Goal: Use online tool/utility: Utilize a website feature to perform a specific function

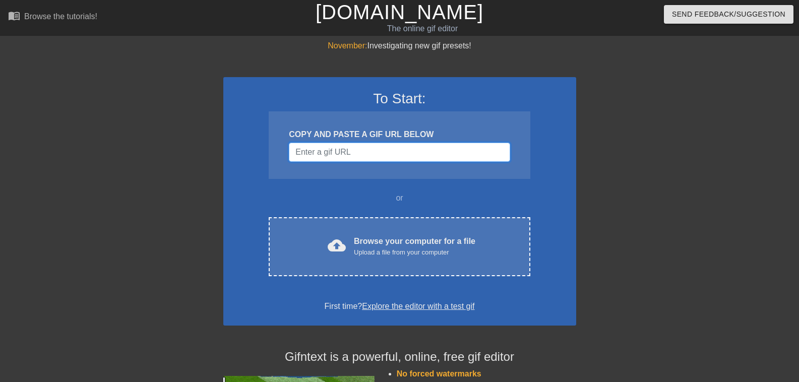
click at [326, 158] on input "Username" at bounding box center [399, 152] width 221 height 19
paste input "[URL][DOMAIN_NAME]"
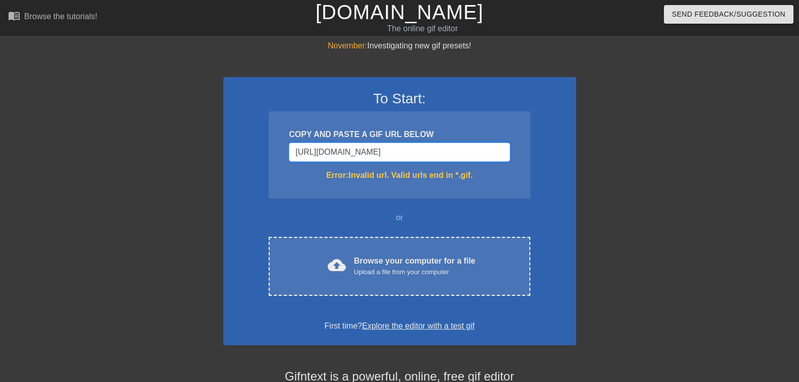
scroll to position [0, 225]
type input "[URL][DOMAIN_NAME]"
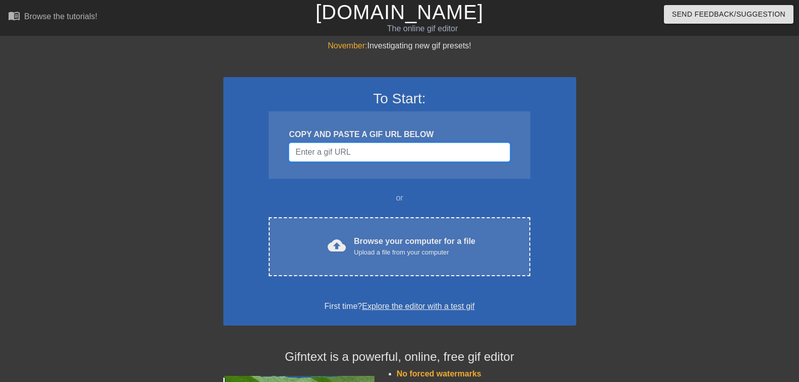
paste input "[URL][DOMAIN_NAME]"
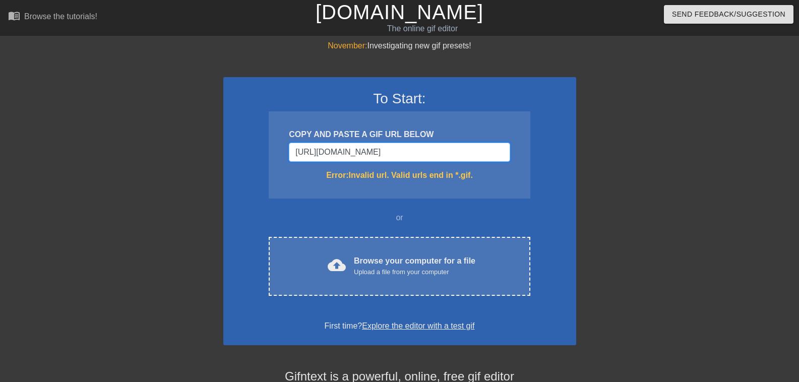
scroll to position [0, 139]
type input "[URL][DOMAIN_NAME]"
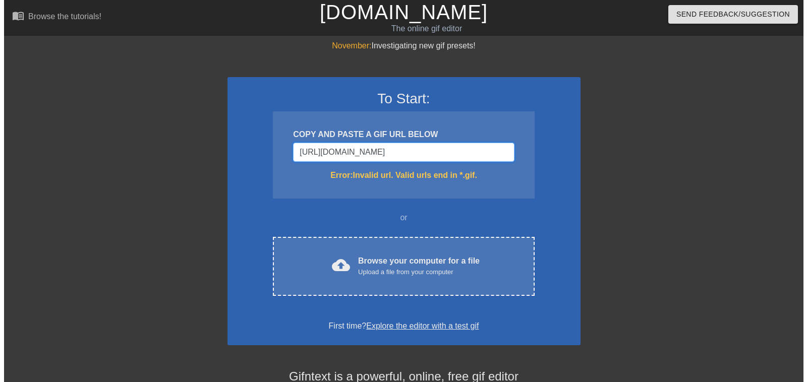
scroll to position [0, 0]
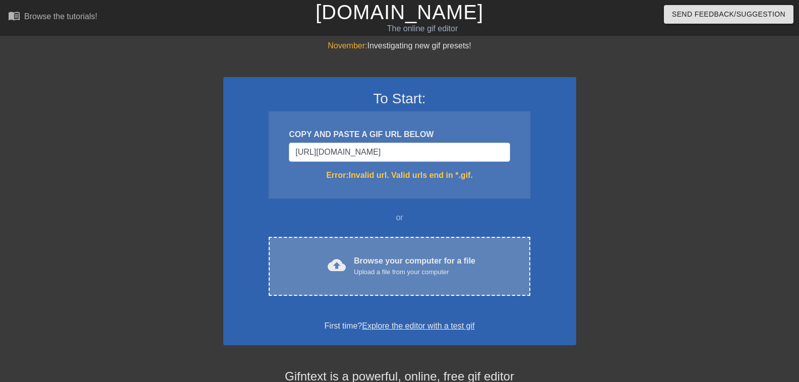
click at [348, 252] on div "cloud_upload Browse your computer for a file Upload a file from your computer C…" at bounding box center [399, 266] width 261 height 59
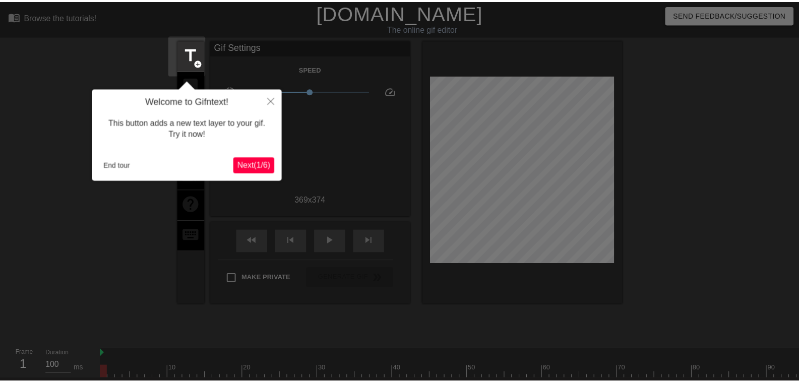
scroll to position [25, 0]
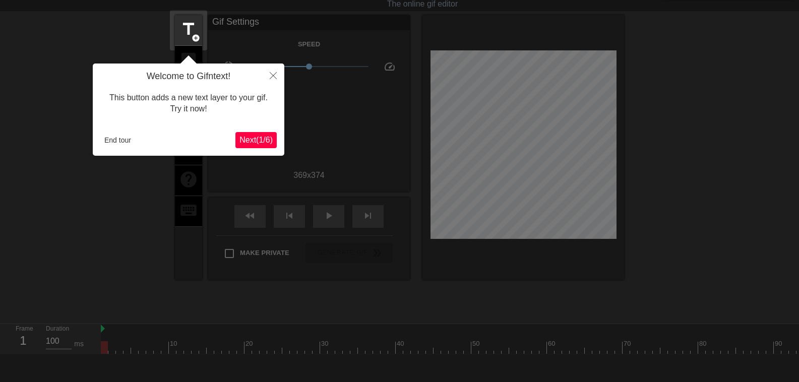
click at [263, 144] on span "Next ( 1 / 6 )" at bounding box center [255, 140] width 33 height 9
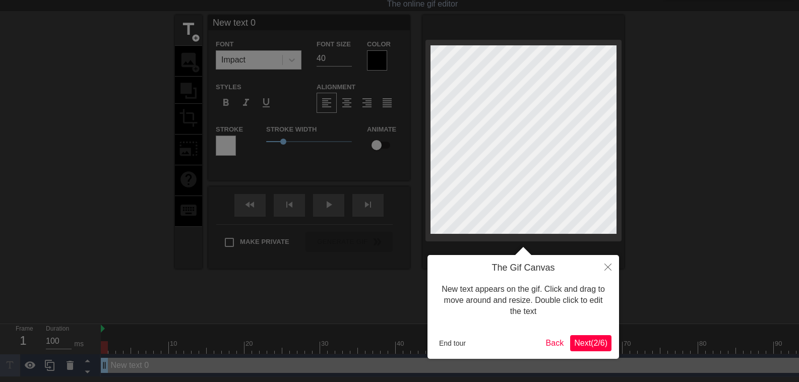
scroll to position [0, 0]
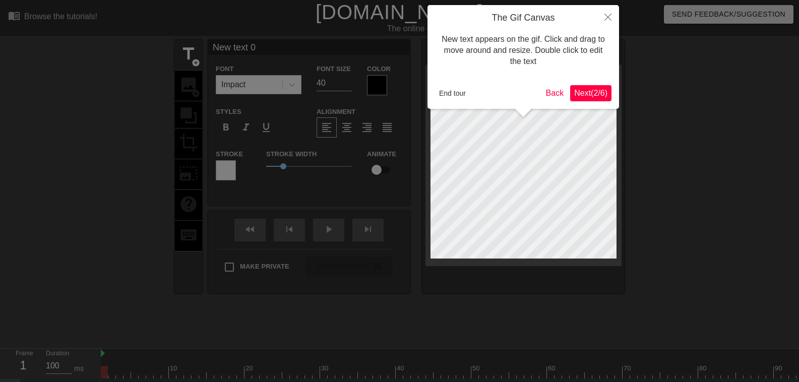
click at [582, 93] on span "Next ( 2 / 6 )" at bounding box center [590, 93] width 33 height 9
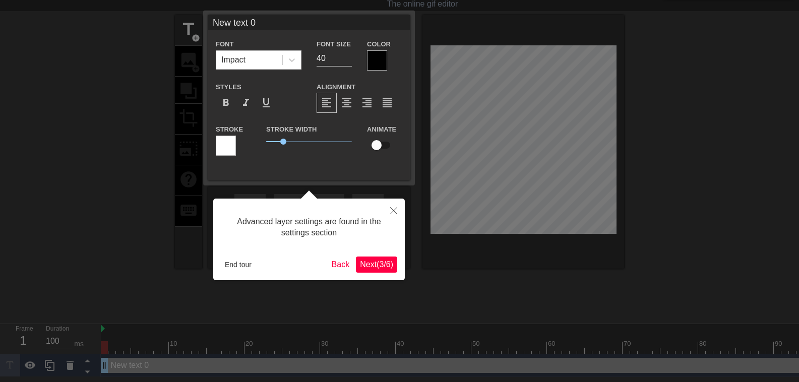
click at [374, 263] on span "Next ( 3 / 6 )" at bounding box center [376, 264] width 33 height 9
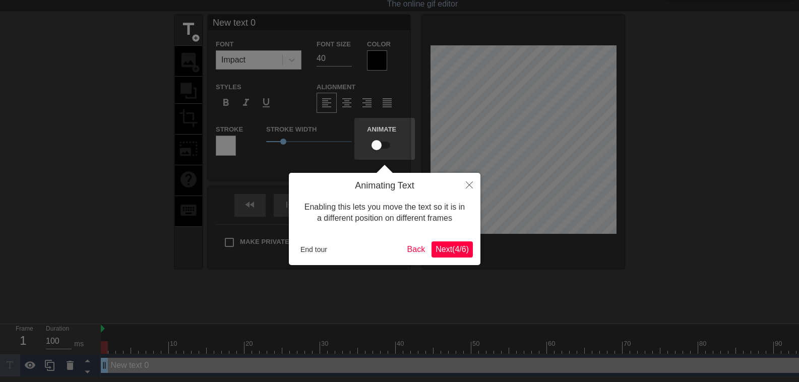
scroll to position [0, 0]
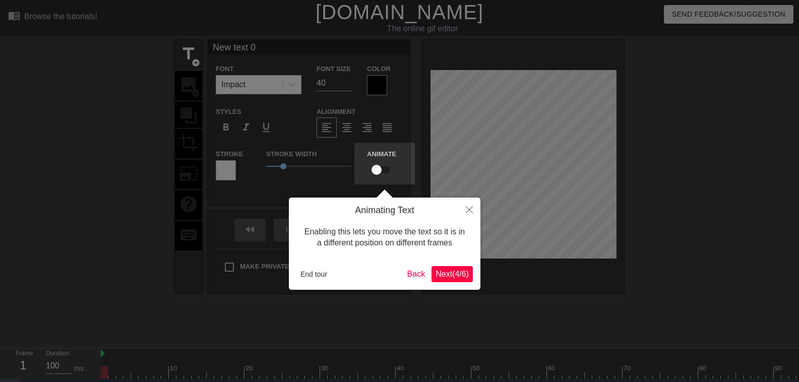
click at [453, 281] on button "Next ( 4 / 6 )" at bounding box center [452, 274] width 41 height 16
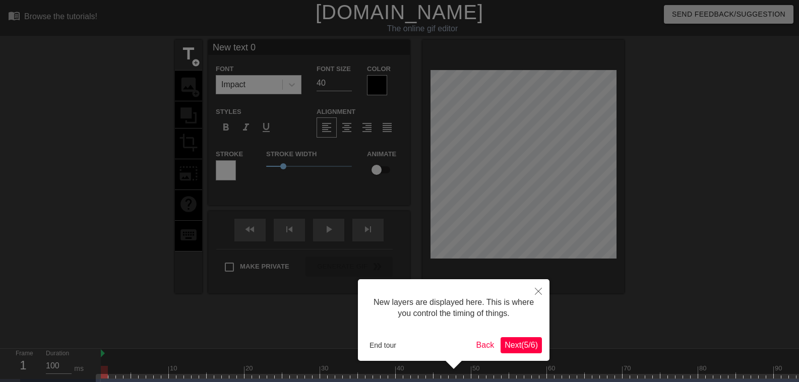
scroll to position [29, 0]
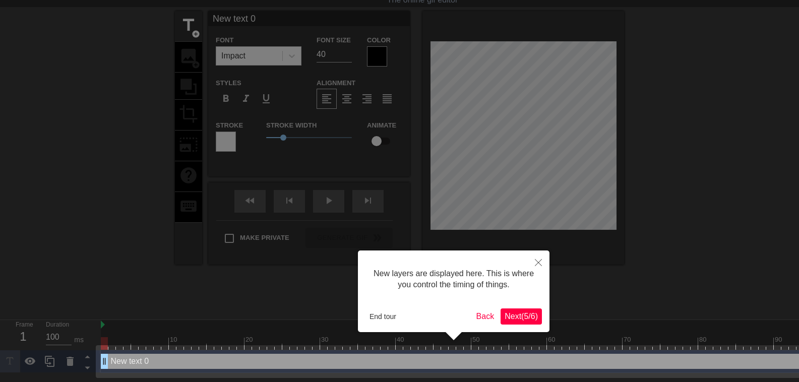
click at [525, 313] on span "Next ( 5 / 6 )" at bounding box center [521, 316] width 33 height 9
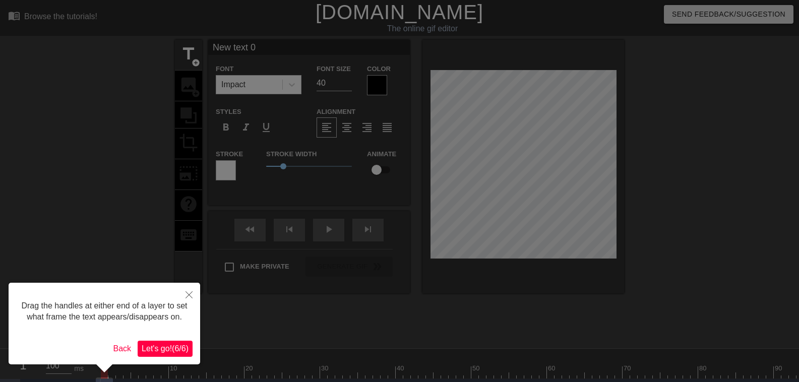
click at [180, 349] on span "Let's go! ( 6 / 6 )" at bounding box center [165, 348] width 47 height 9
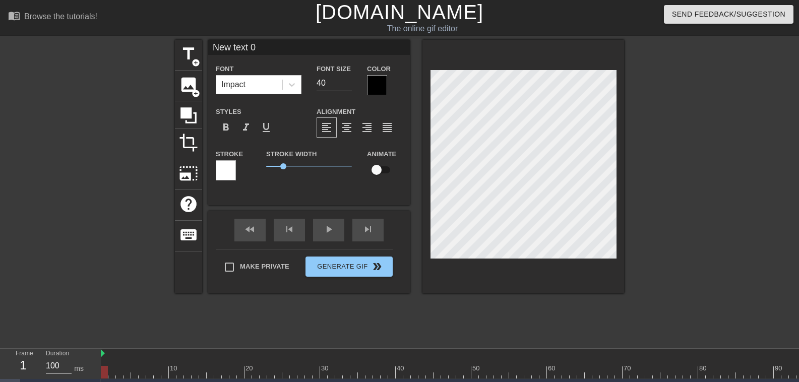
scroll to position [2, 1]
type input "New text"
type textarea "New text"
type input "New text"
type textarea "New text"
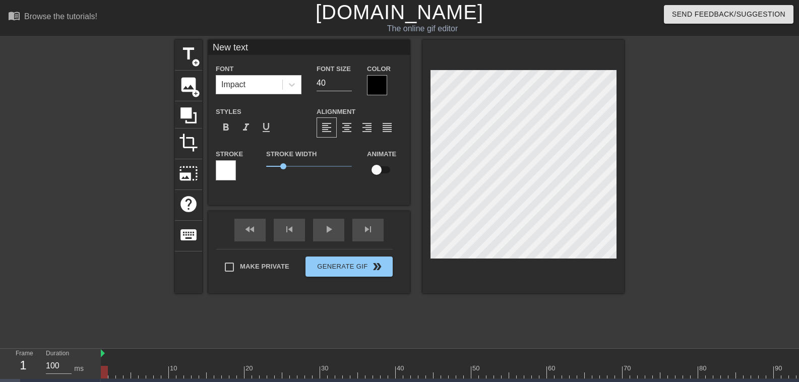
type input "New tex"
type textarea "New tex"
type input "New te"
type textarea "New te"
type input "New t"
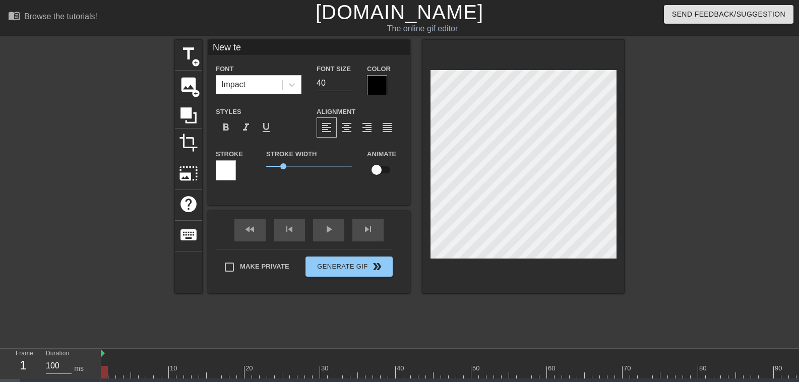
type textarea "New t"
type input "New"
type textarea "New"
type input "New"
type textarea "New"
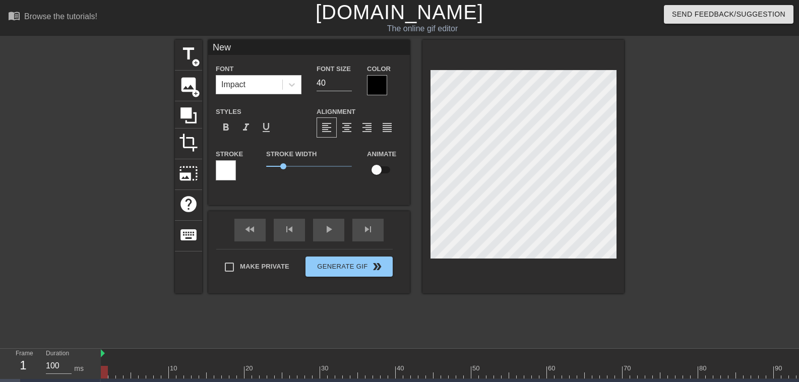
type input "Ne"
type textarea "Ne"
type input "N"
type textarea "N"
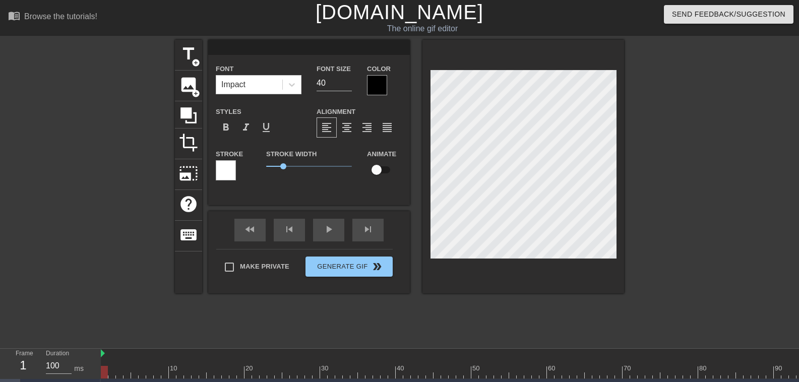
type input "O"
type textarea "O"
type input "On"
type textarea "On"
type input "Oni"
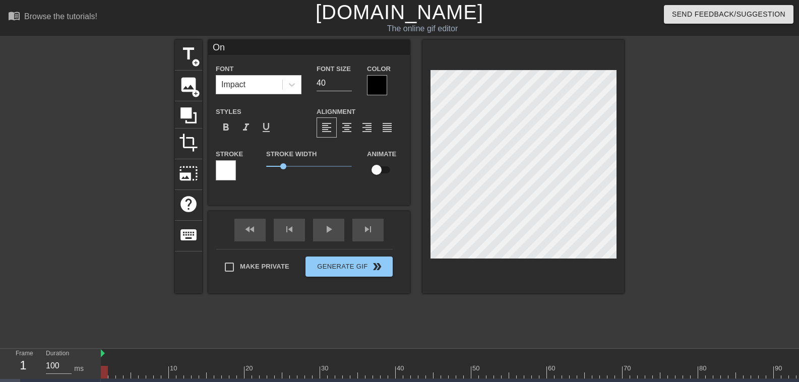
type textarea "Oni"
type input "[PERSON_NAME]"
type textarea "[PERSON_NAME]"
type input "[PERSON_NAME]"
type textarea "[PERSON_NAME]"
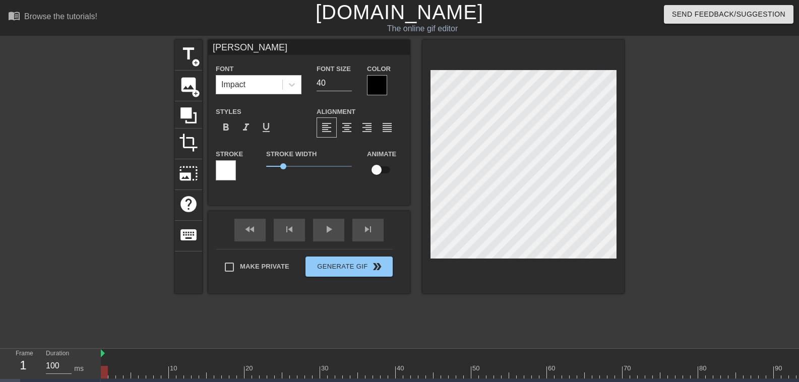
type input "[PERSON_NAME]"
type textarea "[PERSON_NAME]"
type input "Oniella"
type textarea "Oniella"
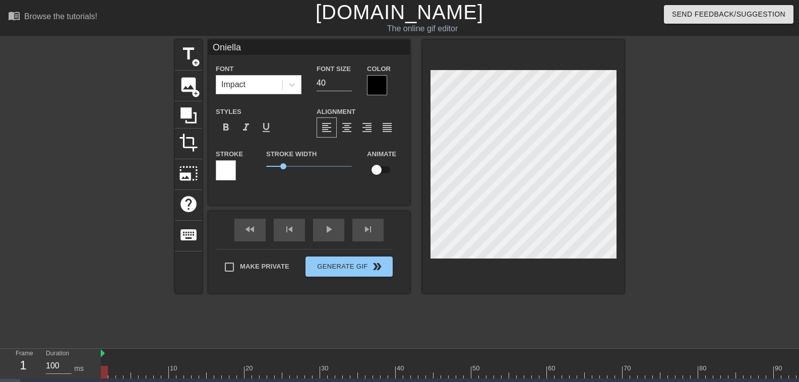
type input "Oniella"
type textarea "Oniella"
type input "Oniella F"
type textarea "Oniella F"
type input "Oniella Fc"
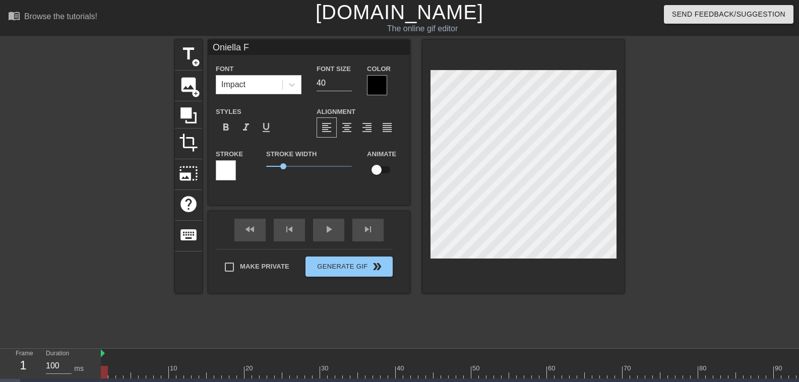
type textarea "Oniella Fc"
type input "Oniella Fck"
type textarea "Oniella Fck"
type input "Oniella Fc"
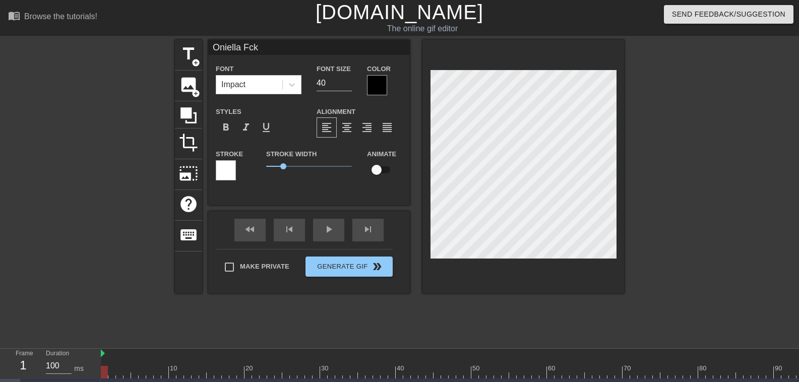
type textarea "Oniella Fc"
type input "Oniella F"
type textarea "Oniella F"
type input "Oniella Fu"
type textarea "Oniella Fu"
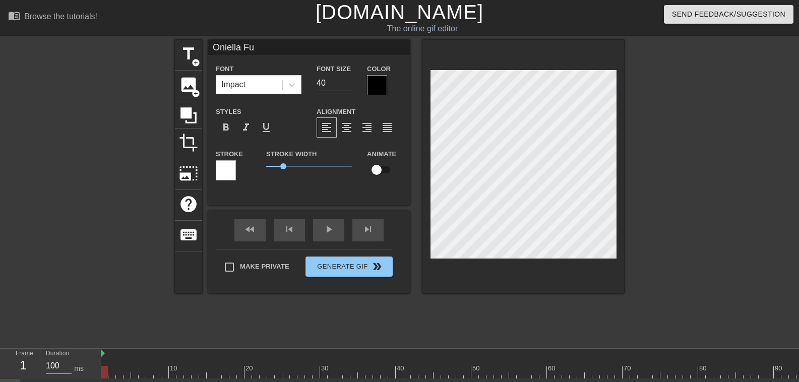
type input "Oniella Fuc"
type textarea "Oniella Fuc"
type input "Oniella Fuck"
type textarea "Oniella Fuck"
type input "Oniella Fuck"
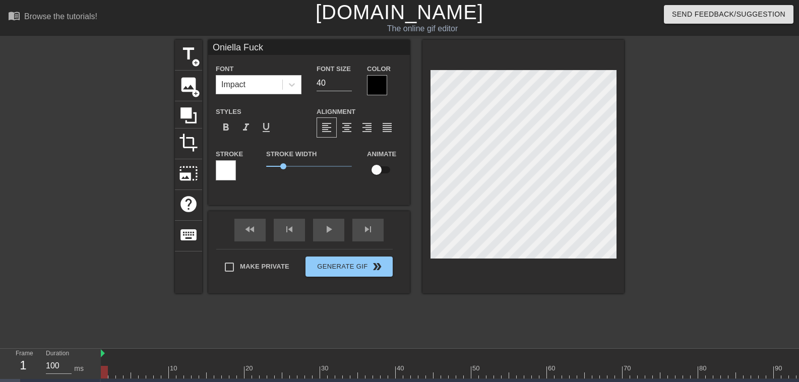
type textarea "Oniella Fuck"
type input "Oniella Fuck o"
type textarea "Oniella Fuck o"
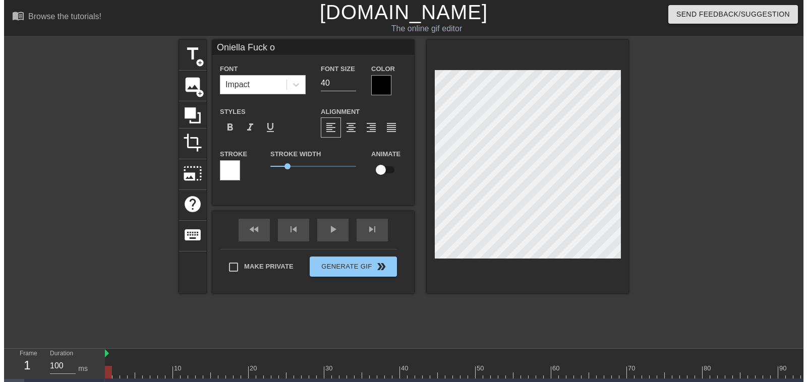
scroll to position [2, 4]
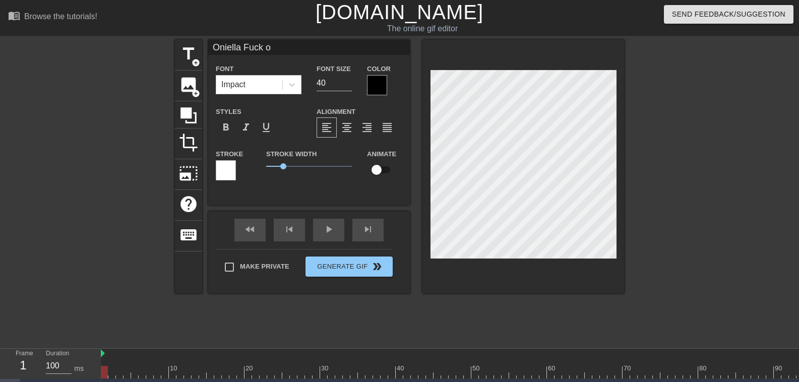
type input "Oniella Fuck of"
type textarea "Oniella Fuck of"
type input "Oniella Fuck off"
type textarea "Oniella Fuck off"
click at [374, 91] on div at bounding box center [377, 85] width 20 height 20
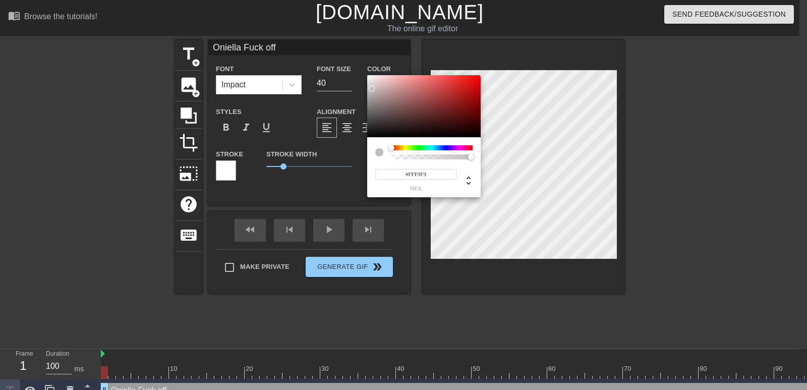
type input "#FFFFFF"
drag, startPoint x: 379, startPoint y: 121, endPoint x: 365, endPoint y: 65, distance: 58.1
click at [365, 65] on div "#FFFFFF hex" at bounding box center [403, 195] width 807 height 390
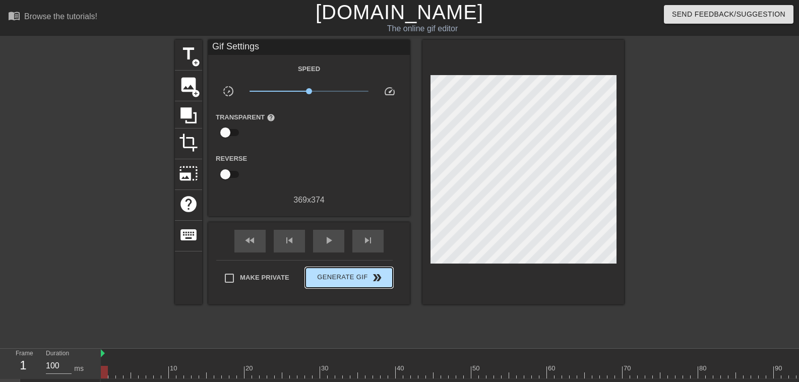
click at [358, 261] on div "Make Private Generate Gif double_arrow" at bounding box center [304, 280] width 176 height 40
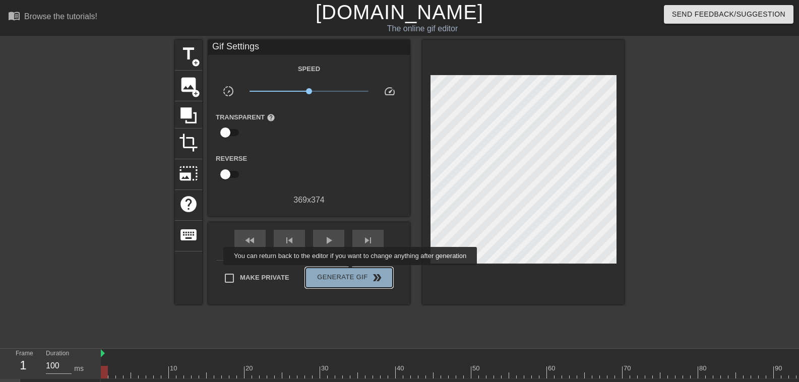
click at [353, 272] on span "Generate Gif double_arrow" at bounding box center [349, 278] width 79 height 12
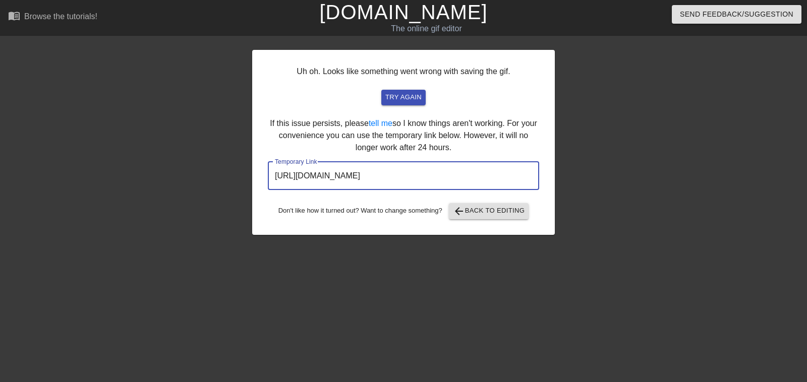
drag, startPoint x: 487, startPoint y: 183, endPoint x: 229, endPoint y: 158, distance: 258.8
click at [229, 158] on div "Uh oh. Looks like something went wrong with saving the gif. try again If this i…" at bounding box center [403, 191] width 807 height 302
